Goal: Transaction & Acquisition: Subscribe to service/newsletter

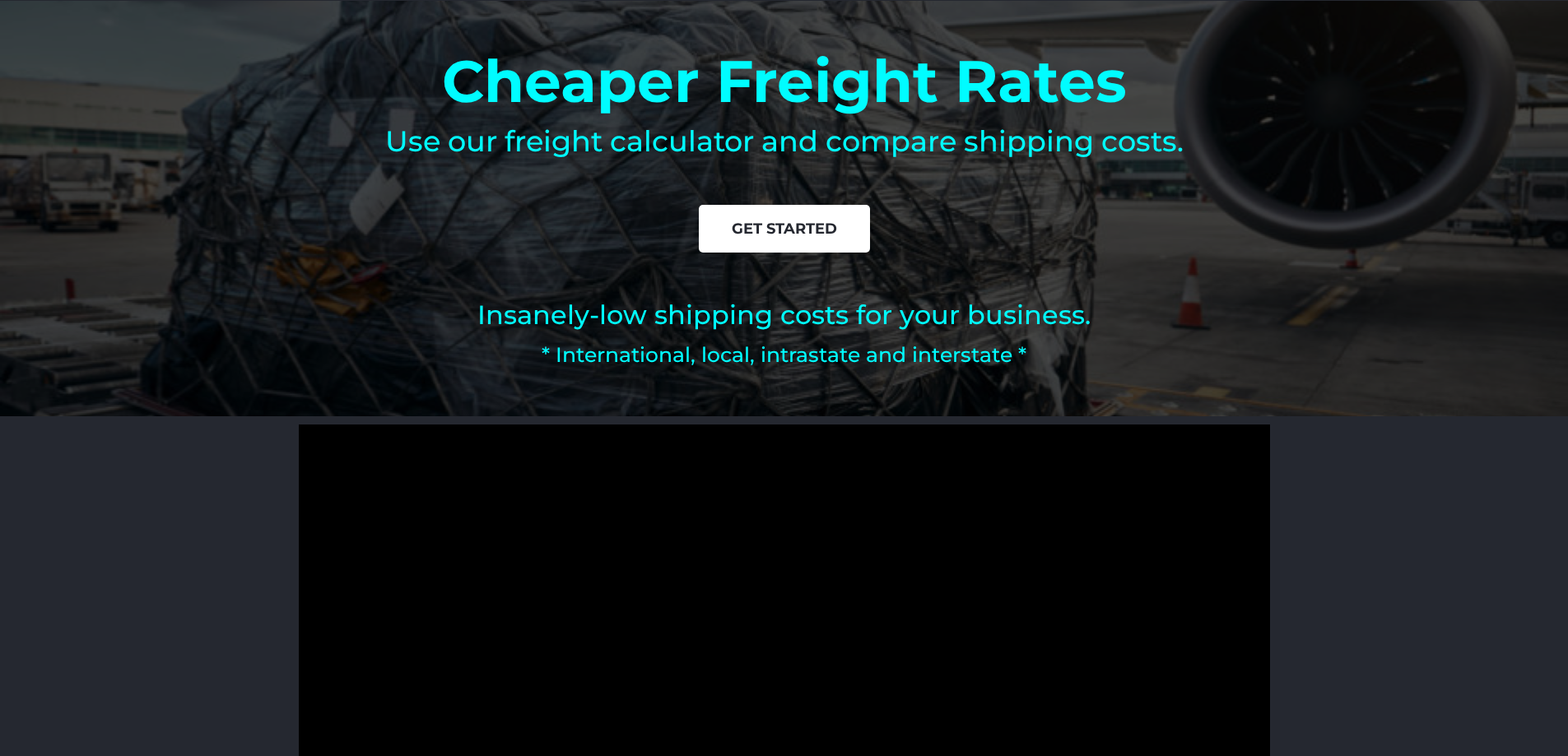
click at [824, 236] on span "get started" at bounding box center [784, 228] width 106 height 15
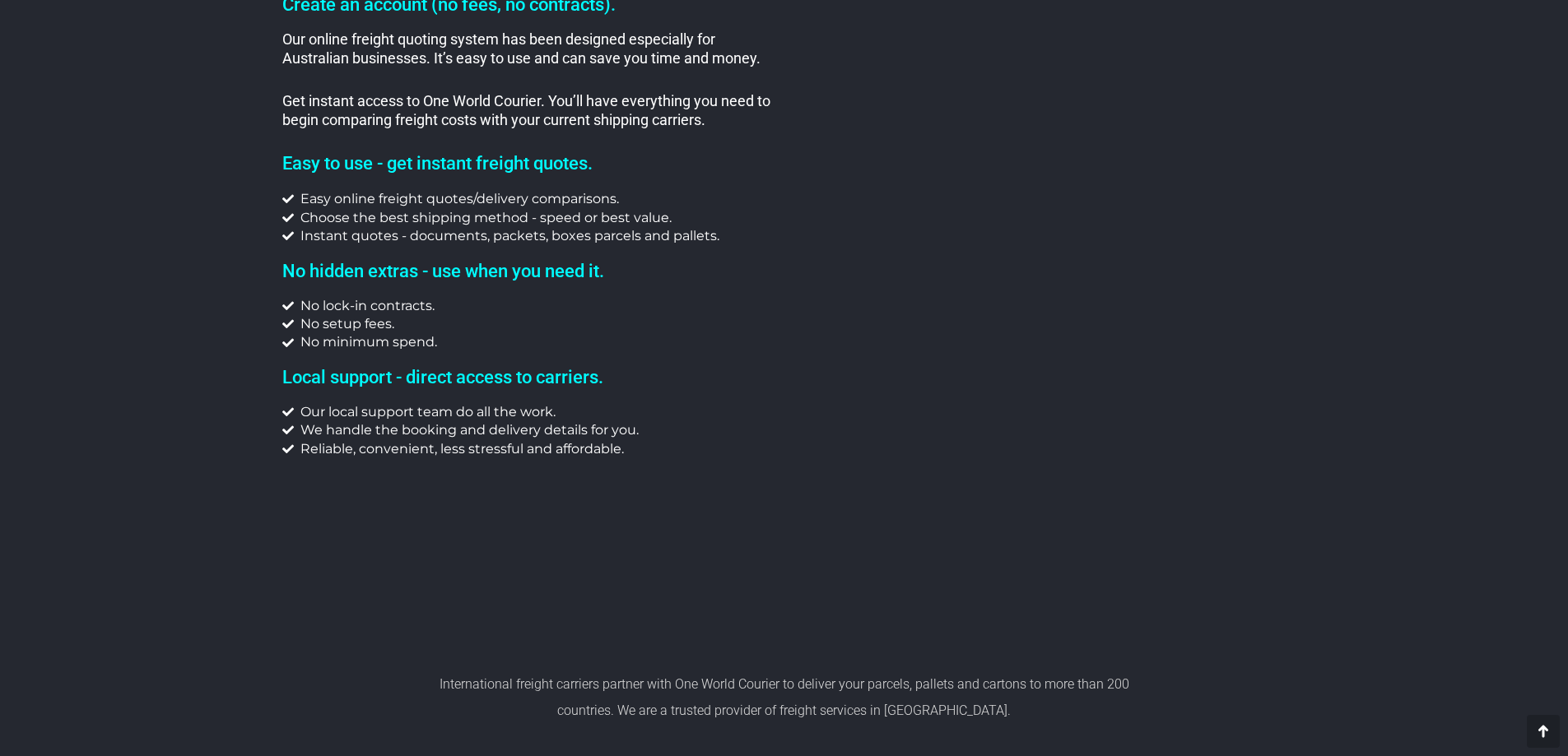
scroll to position [1962, 0]
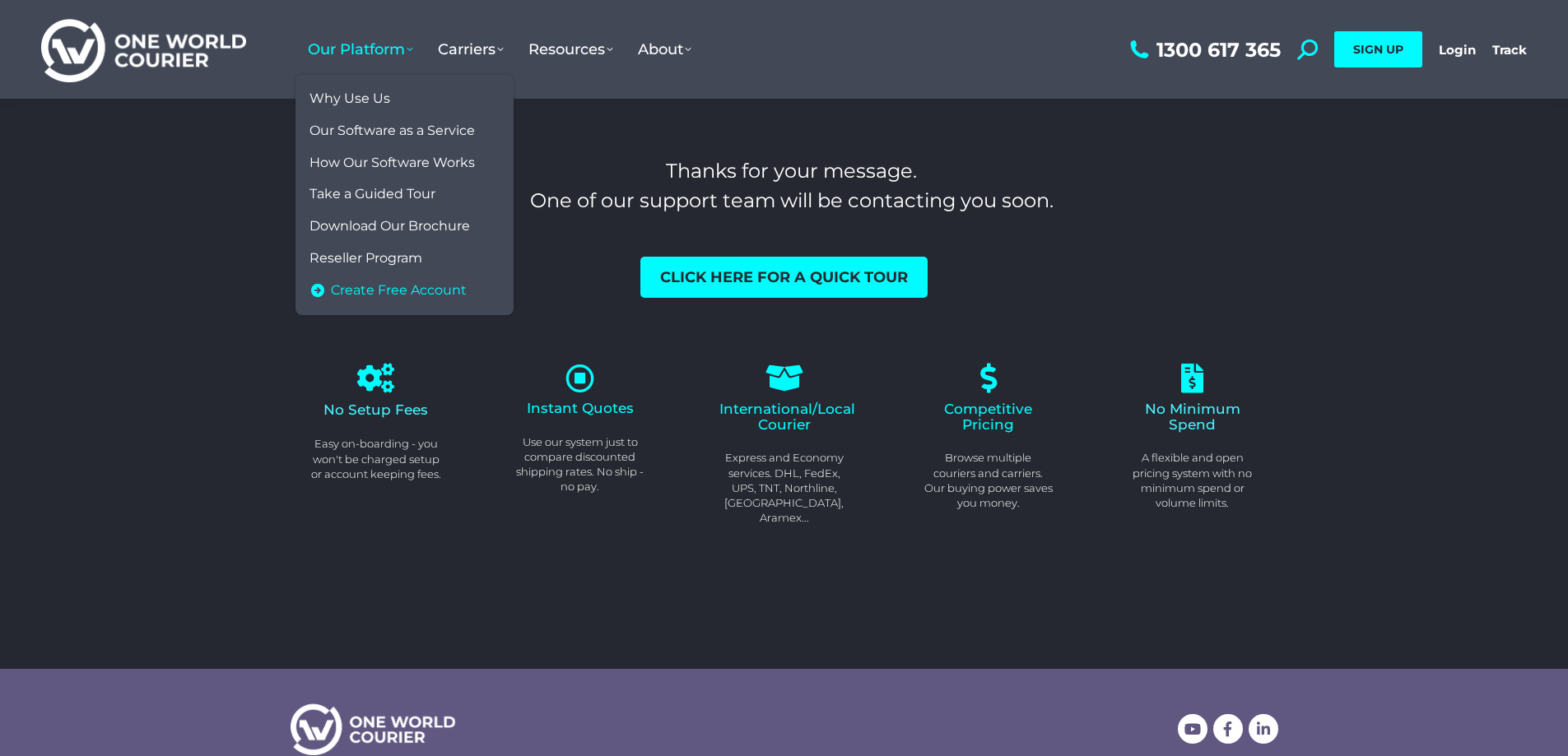
click at [418, 292] on span "Create Free Account" at bounding box center [398, 291] width 135 height 17
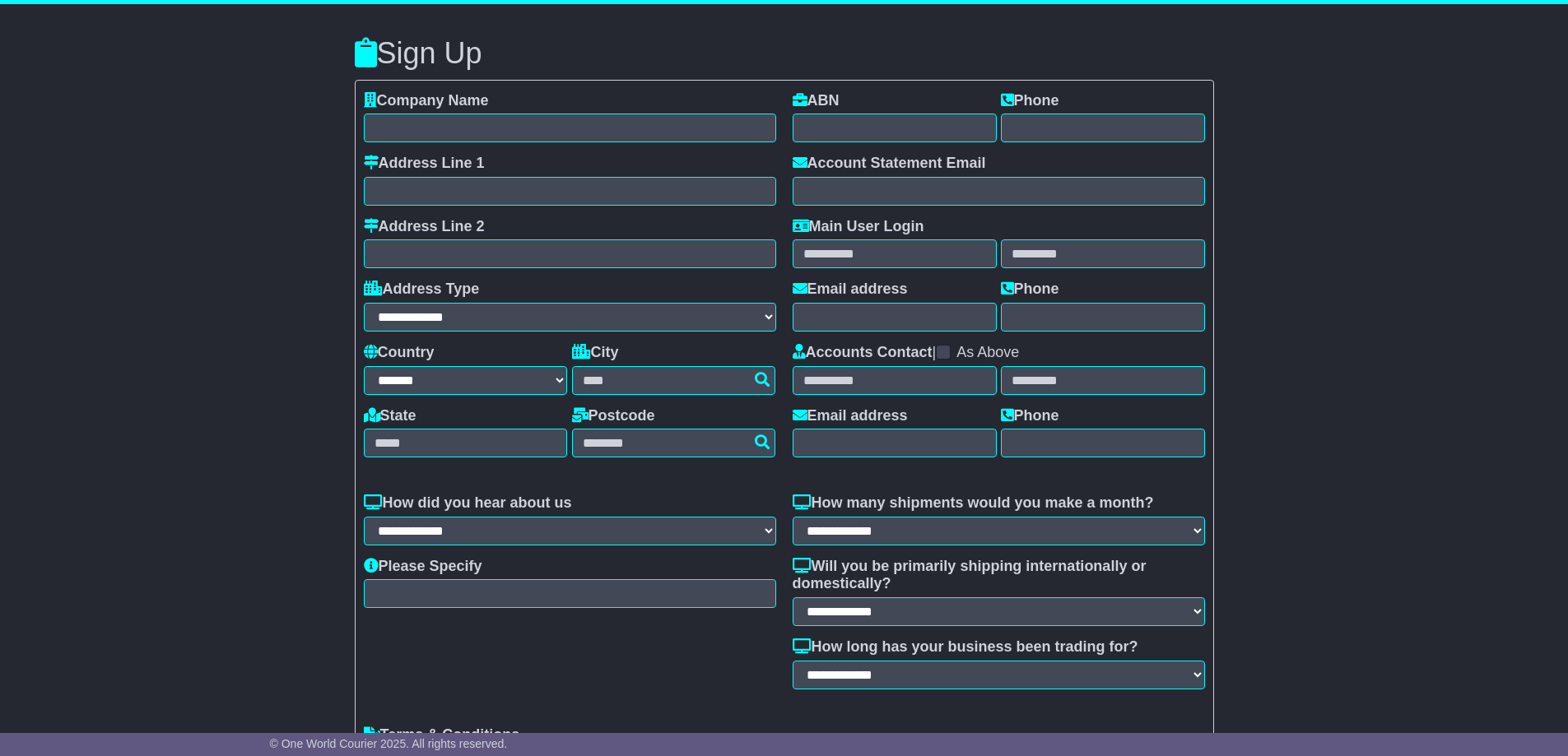
select select "**"
